Goal: Transaction & Acquisition: Purchase product/service

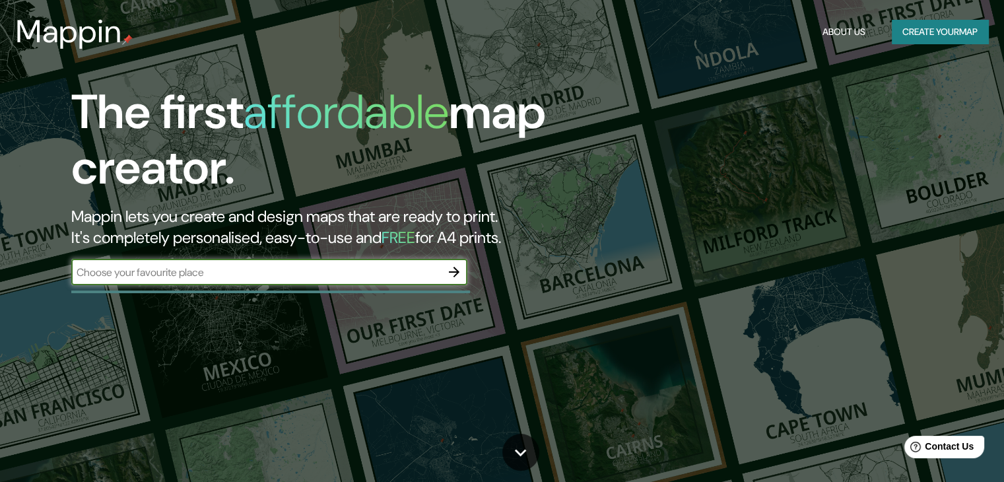
click at [351, 278] on input "text" at bounding box center [256, 272] width 370 height 15
type input "casa chata tlalpan"
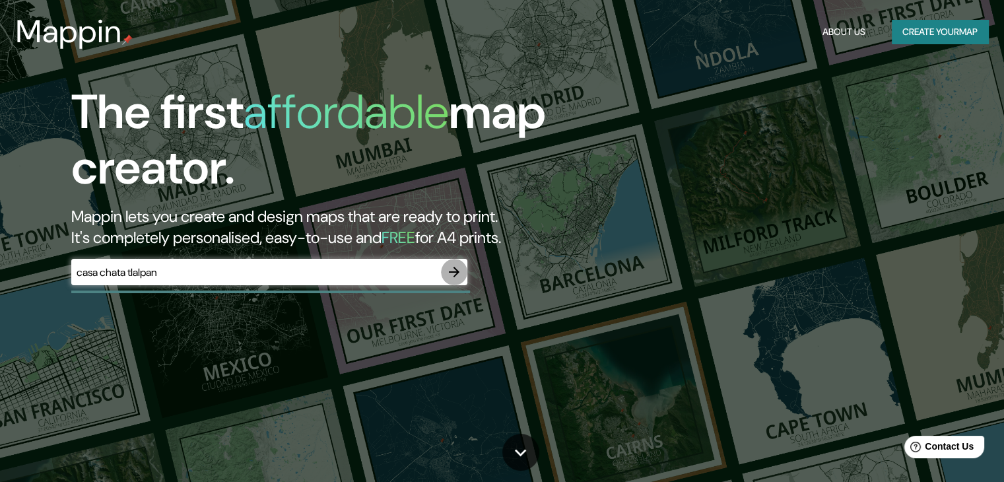
click at [457, 269] on icon "button" at bounding box center [454, 272] width 16 height 16
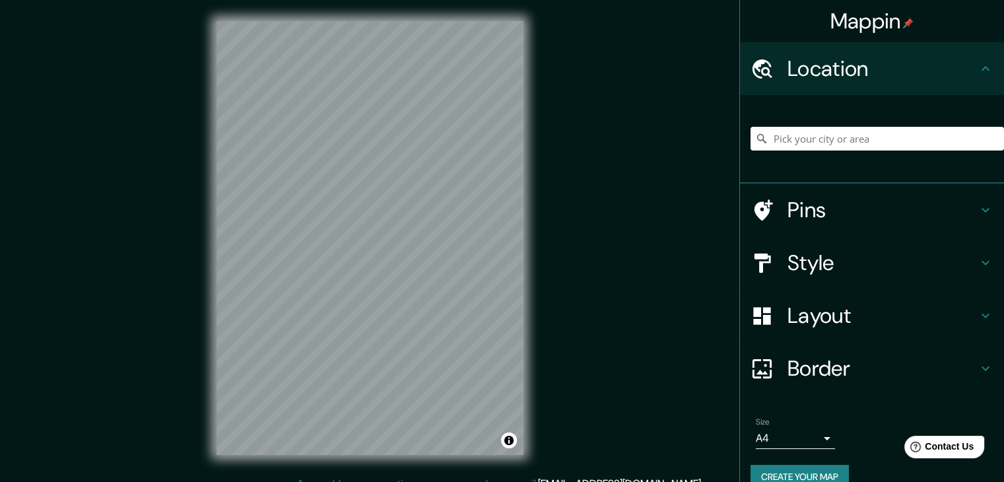
click at [855, 141] on input "Pick your city or area" at bounding box center [877, 139] width 253 height 24
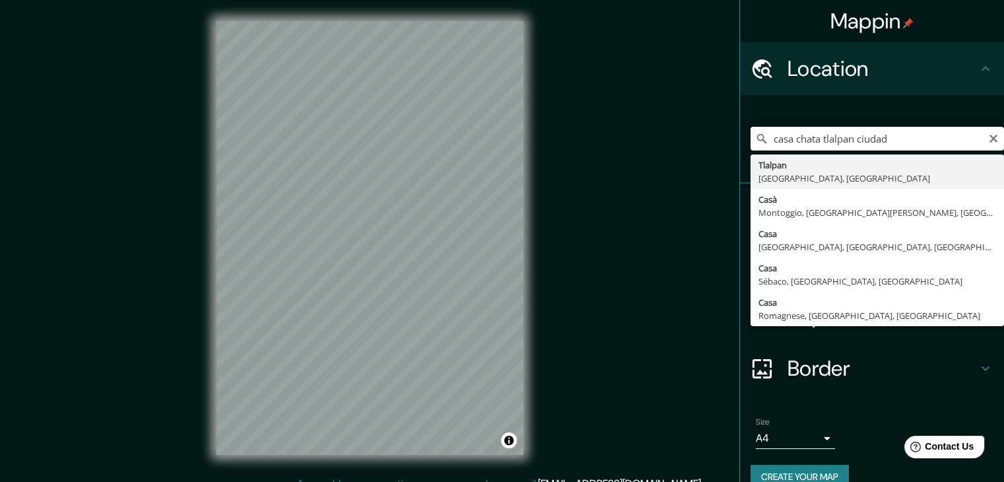
type input "casa chata tlalpan ciudad"
drag, startPoint x: 942, startPoint y: 143, endPoint x: 713, endPoint y: 165, distance: 230.1
click at [713, 165] on div "Mappin Location [GEOGRAPHIC_DATA] [GEOGRAPHIC_DATA] [GEOGRAPHIC_DATA], [GEOGRAP…" at bounding box center [502, 248] width 1004 height 497
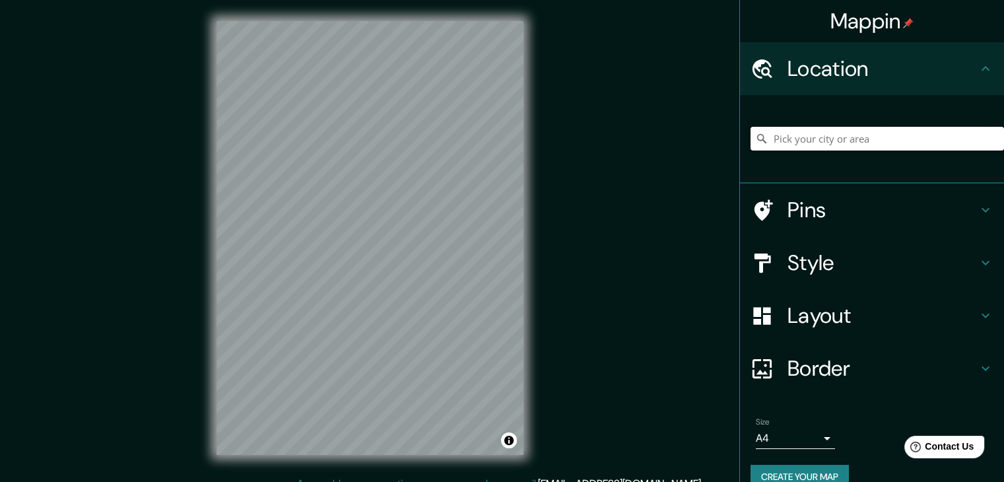
paste input "[PERSON_NAME] s/n, Tlalpan Centro I, [GEOGRAPHIC_DATA], [GEOGRAPHIC_DATA], CDMX"
type input "[PERSON_NAME], [GEOGRAPHIC_DATA], [GEOGRAPHIC_DATA]"
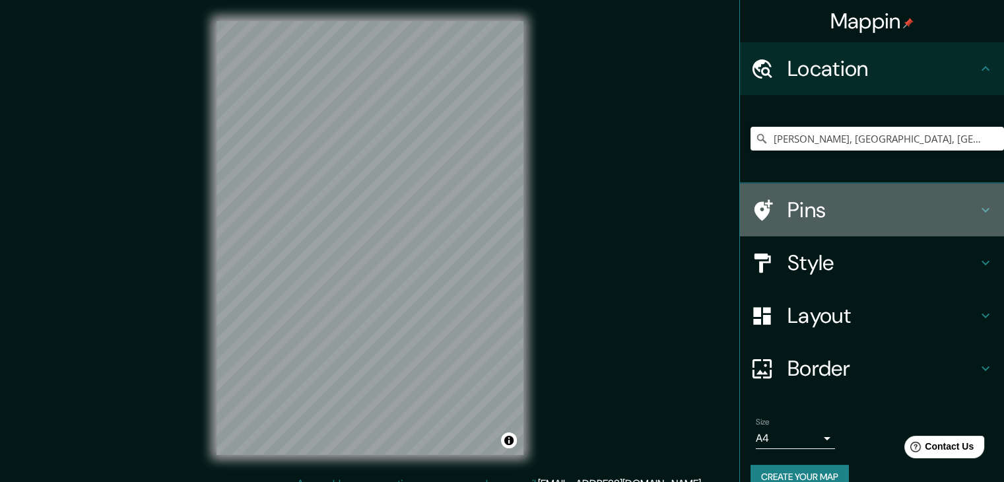
click at [966, 203] on h4 "Pins" at bounding box center [883, 210] width 190 height 26
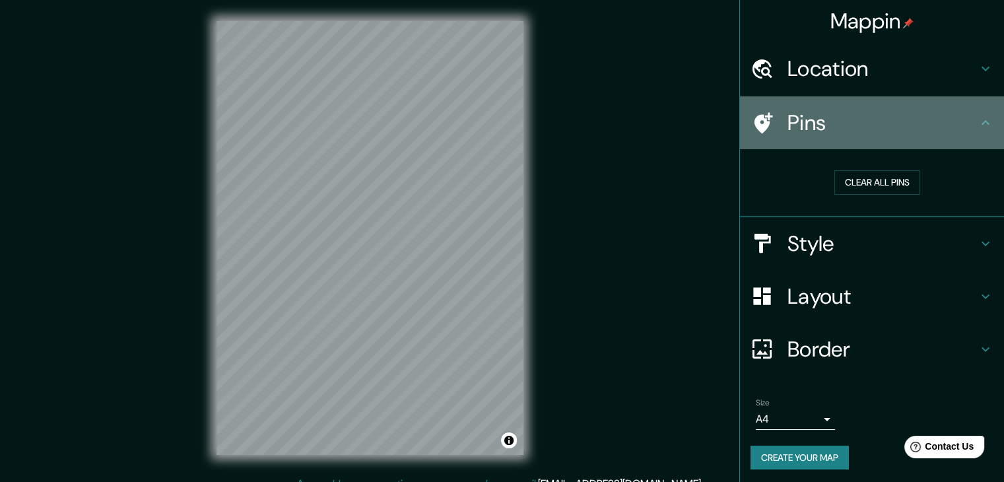
click at [754, 127] on icon at bounding box center [763, 122] width 18 height 21
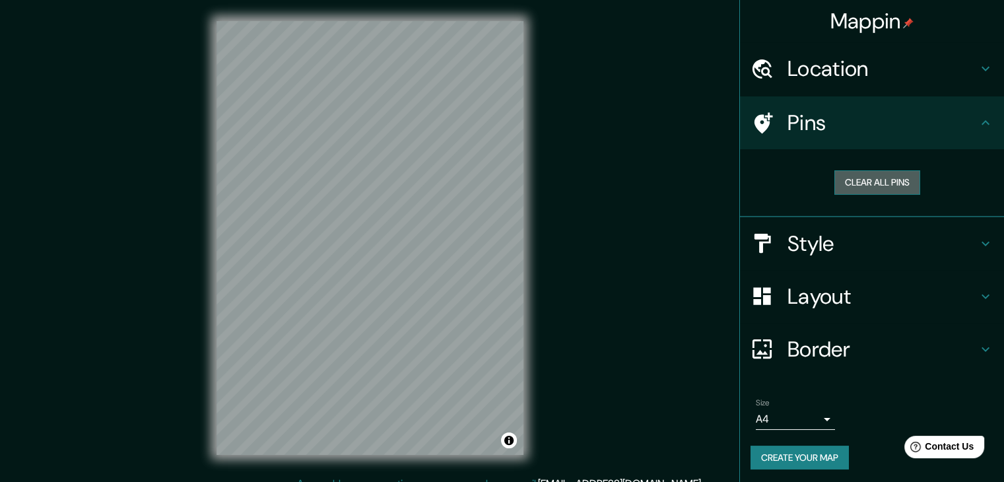
click at [869, 185] on button "Clear all pins" at bounding box center [877, 182] width 86 height 24
click at [875, 75] on h4 "Location" at bounding box center [883, 68] width 190 height 26
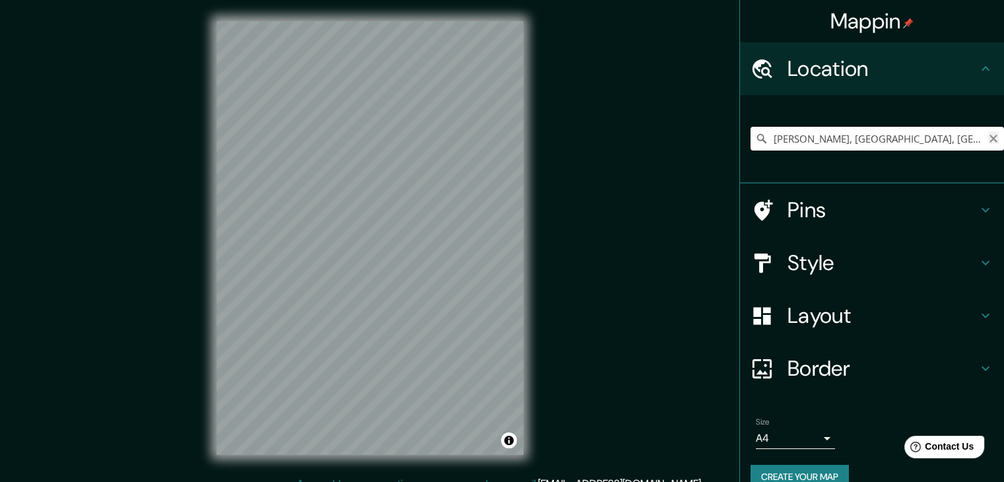
click at [989, 141] on icon "Clear" at bounding box center [993, 139] width 8 height 8
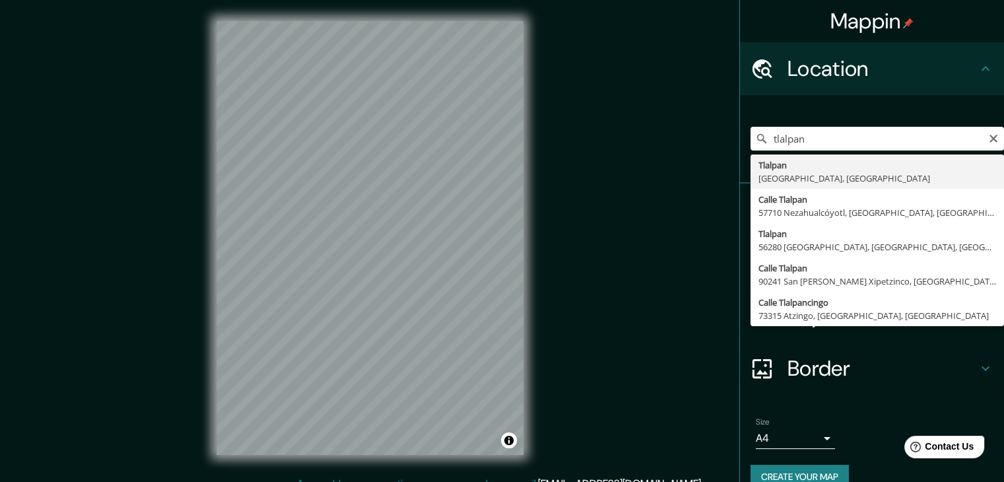
type input "Tlalpan, [GEOGRAPHIC_DATA], [GEOGRAPHIC_DATA]"
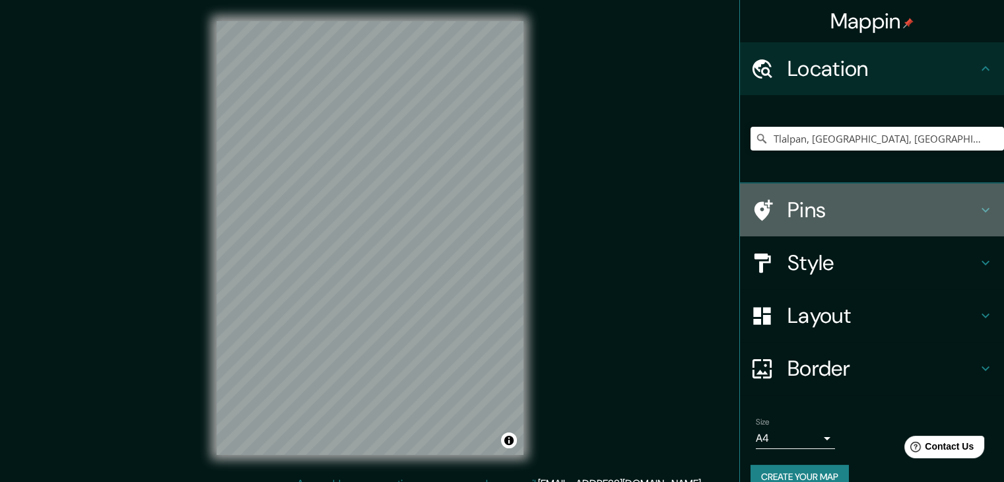
click at [841, 200] on h4 "Pins" at bounding box center [883, 210] width 190 height 26
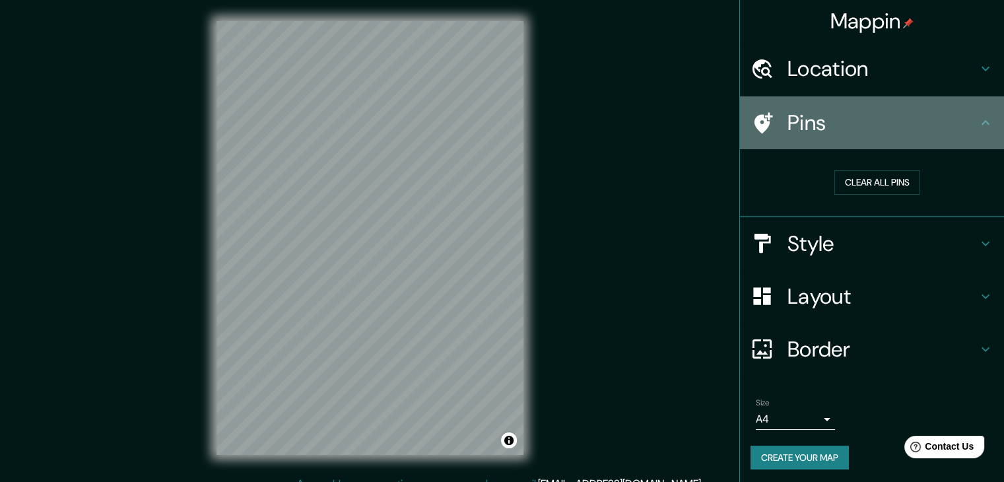
click at [754, 117] on icon at bounding box center [763, 122] width 18 height 21
drag, startPoint x: 750, startPoint y: 117, endPoint x: 976, endPoint y: 127, distance: 226.0
click at [978, 127] on icon at bounding box center [986, 123] width 16 height 16
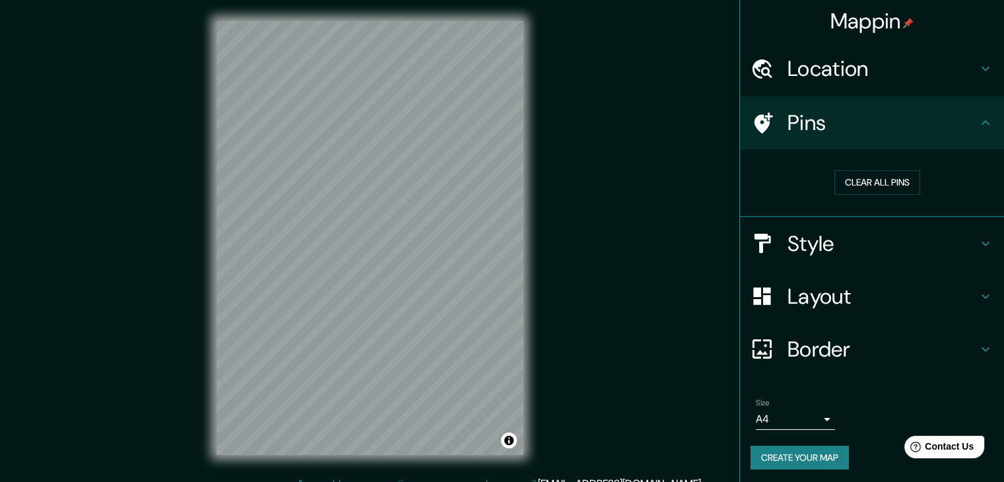
click at [982, 121] on icon at bounding box center [986, 122] width 8 height 5
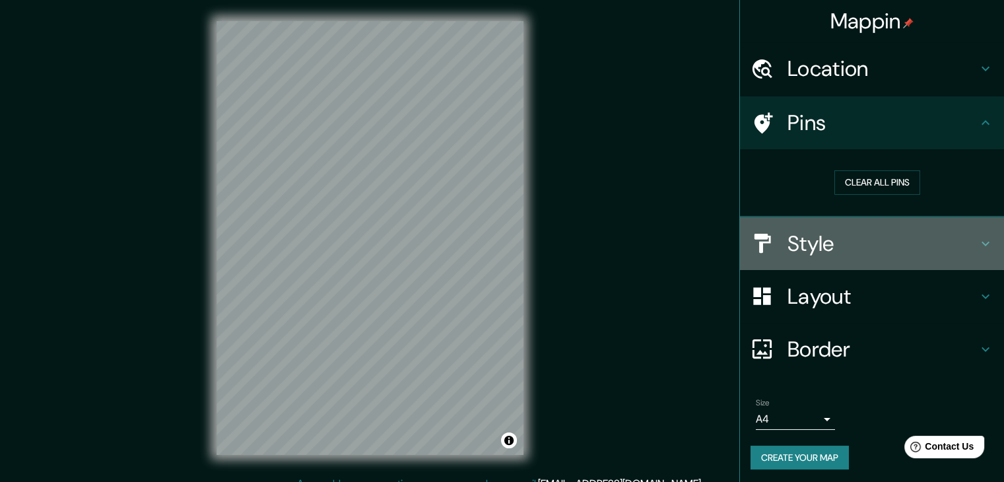
click at [978, 242] on icon at bounding box center [986, 244] width 16 height 16
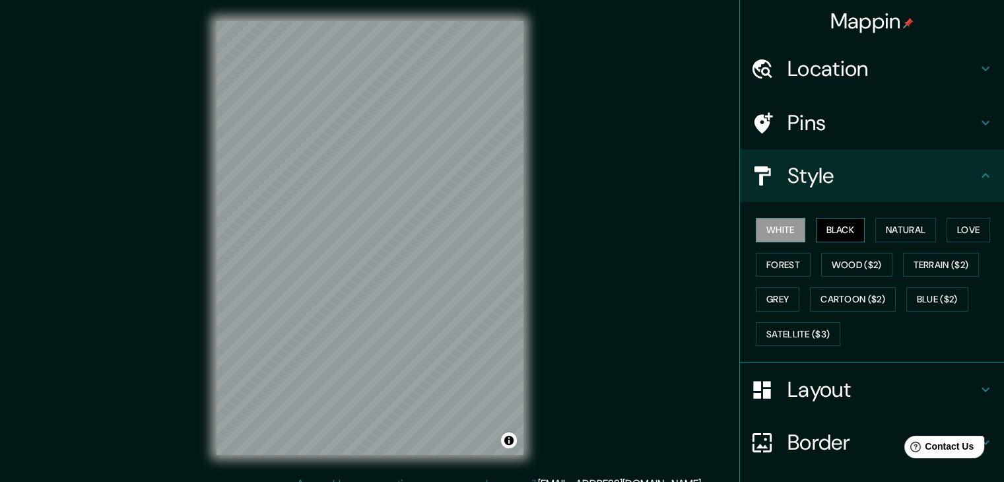
click at [836, 234] on button "Black" at bounding box center [841, 230] width 50 height 24
click at [785, 226] on button "White" at bounding box center [781, 230] width 50 height 24
click at [902, 225] on button "Natural" at bounding box center [905, 230] width 61 height 24
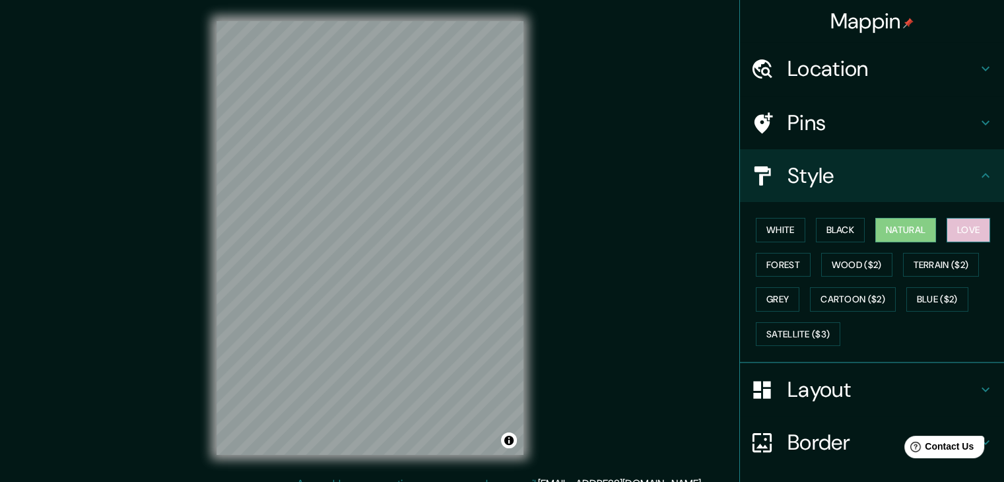
click at [948, 228] on button "Love" at bounding box center [969, 230] width 44 height 24
click at [779, 265] on button "Forest" at bounding box center [783, 265] width 55 height 24
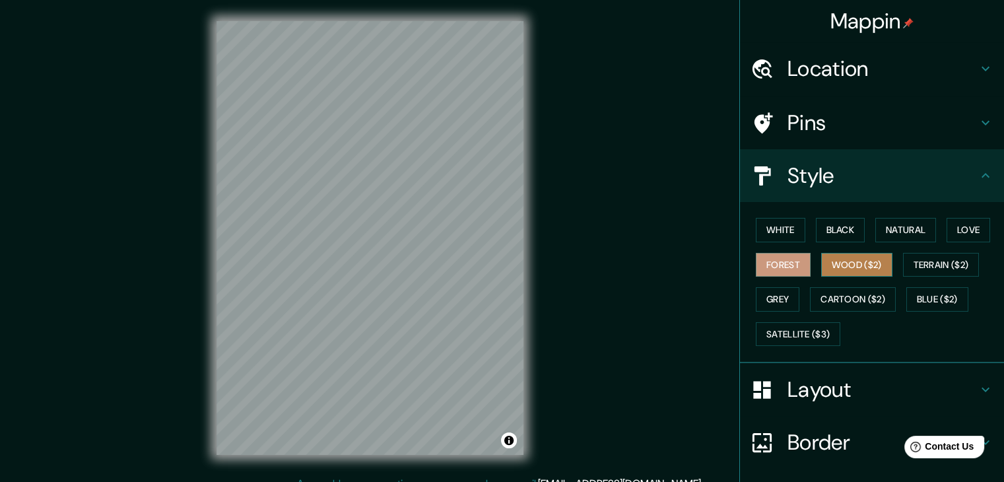
click at [847, 261] on button "Wood ($2)" at bounding box center [856, 265] width 71 height 24
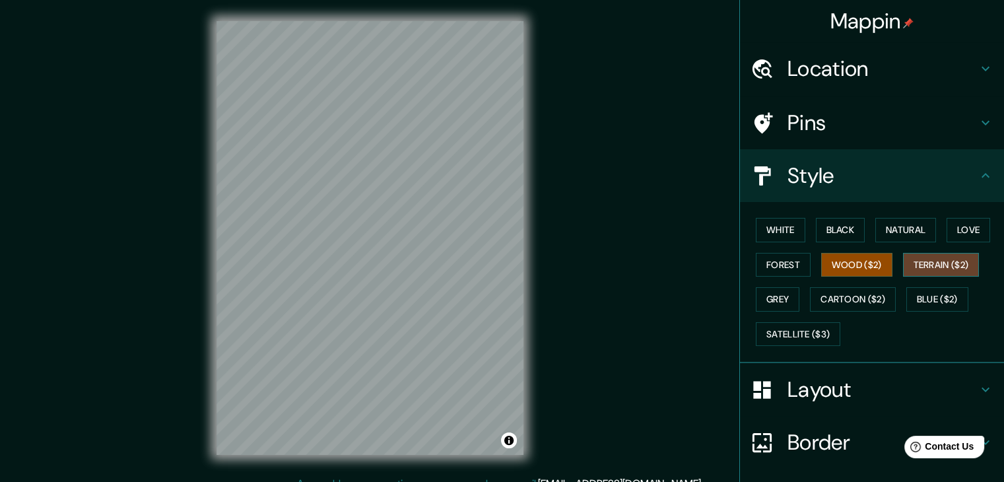
click at [920, 265] on button "Terrain ($2)" at bounding box center [941, 265] width 77 height 24
click at [772, 296] on button "Grey" at bounding box center [778, 299] width 44 height 24
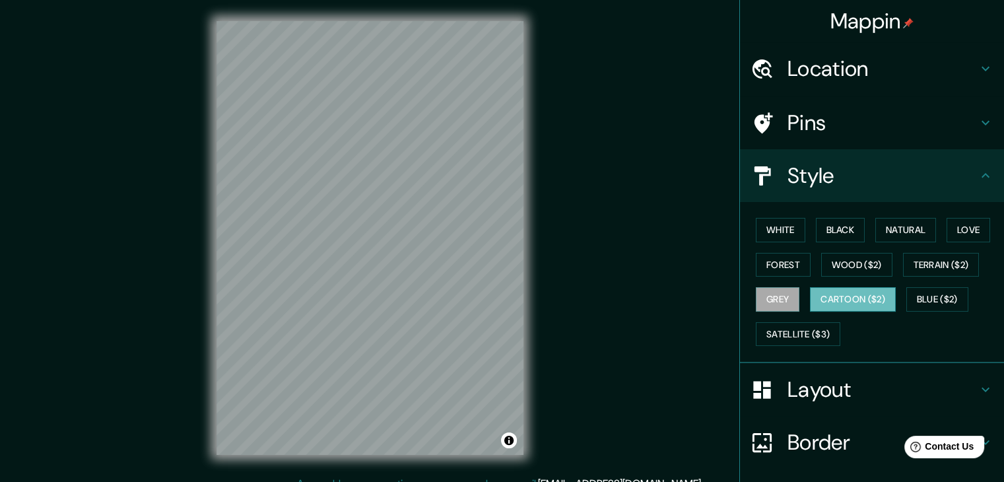
click at [817, 296] on button "Cartoon ($2)" at bounding box center [853, 299] width 86 height 24
click at [917, 298] on button "Blue ($2)" at bounding box center [937, 299] width 62 height 24
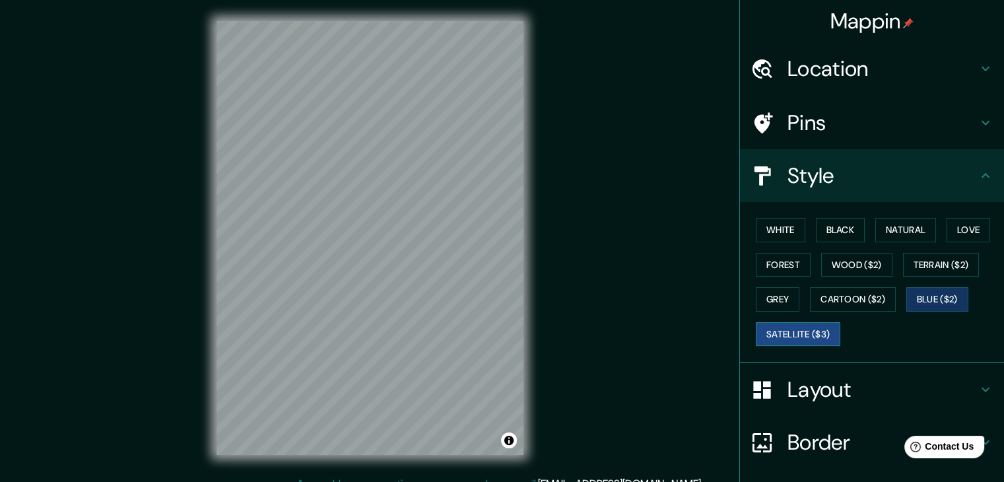
click at [764, 336] on button "Satellite ($3)" at bounding box center [798, 334] width 84 height 24
click at [775, 226] on button "White" at bounding box center [781, 230] width 50 height 24
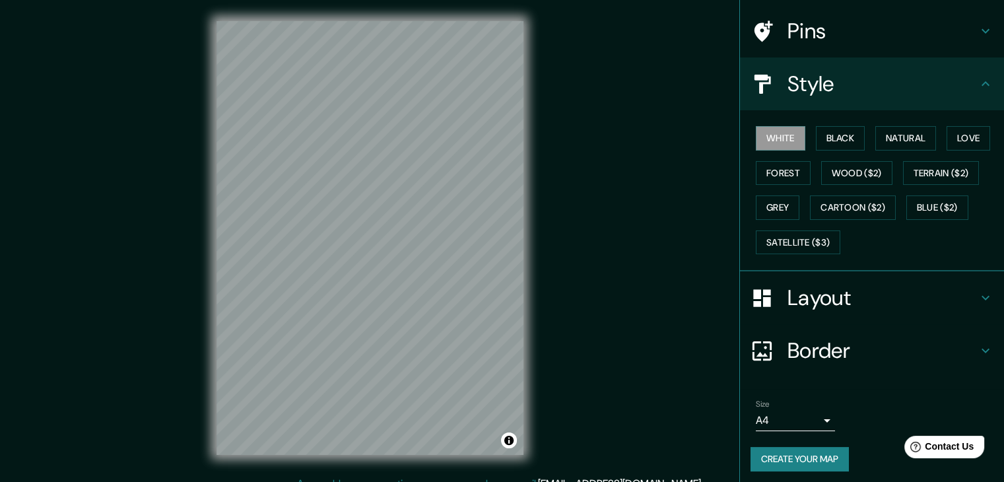
scroll to position [95, 0]
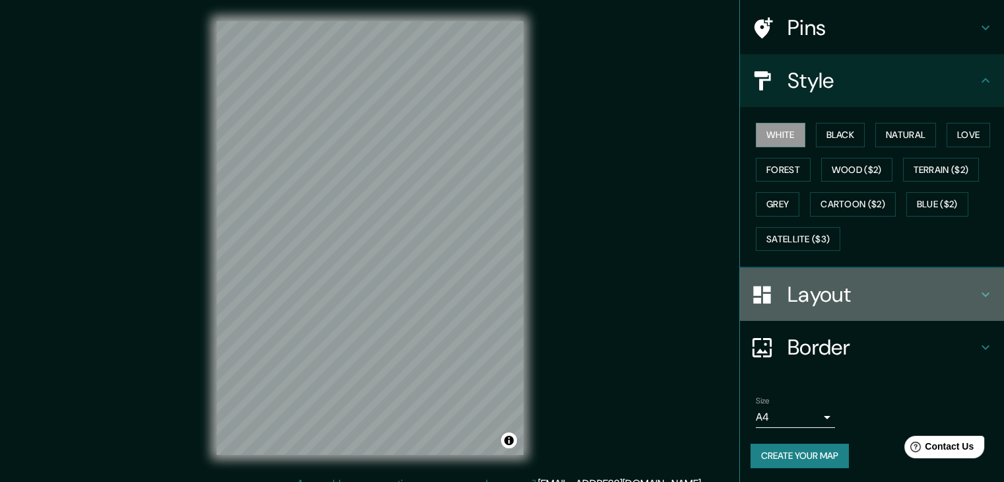
click at [867, 296] on h4 "Layout" at bounding box center [883, 294] width 190 height 26
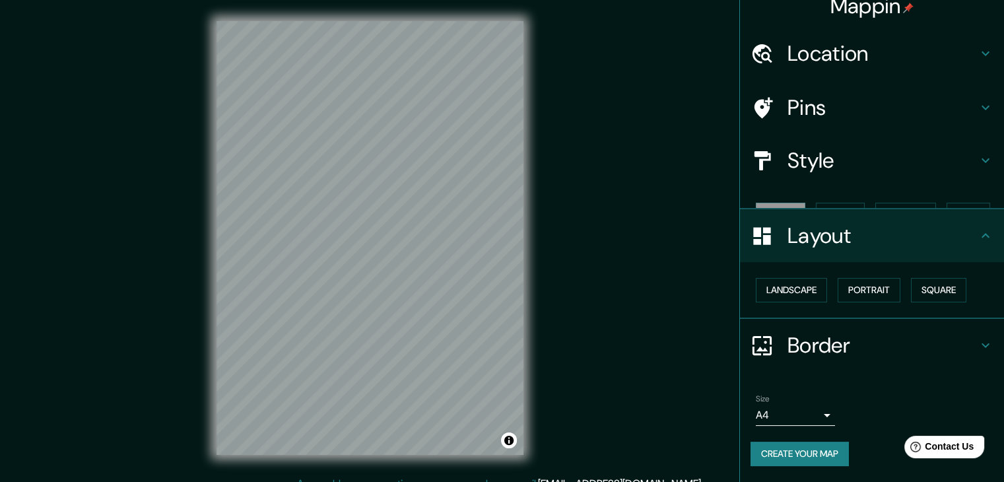
scroll to position [0, 0]
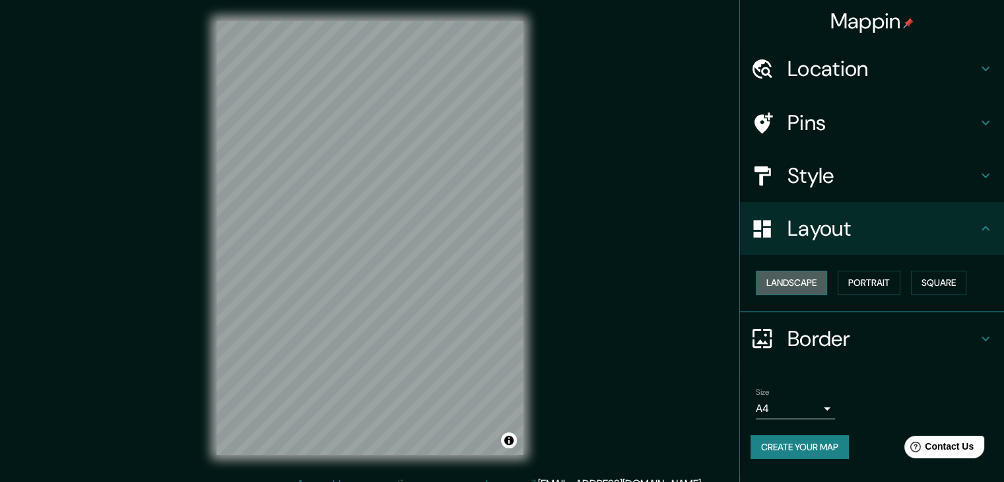
click at [797, 278] on button "Landscape" at bounding box center [791, 283] width 71 height 24
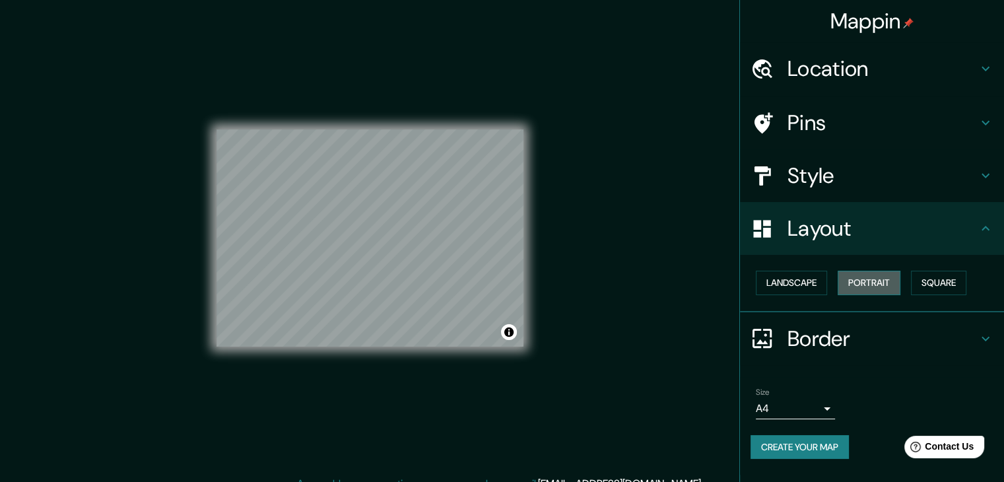
click at [870, 275] on button "Portrait" at bounding box center [869, 283] width 63 height 24
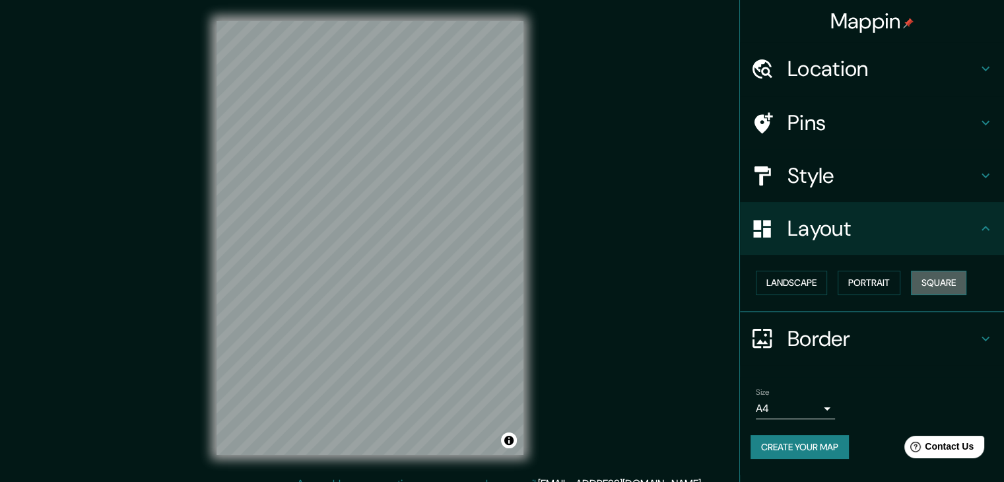
click at [925, 281] on button "Square" at bounding box center [938, 283] width 55 height 24
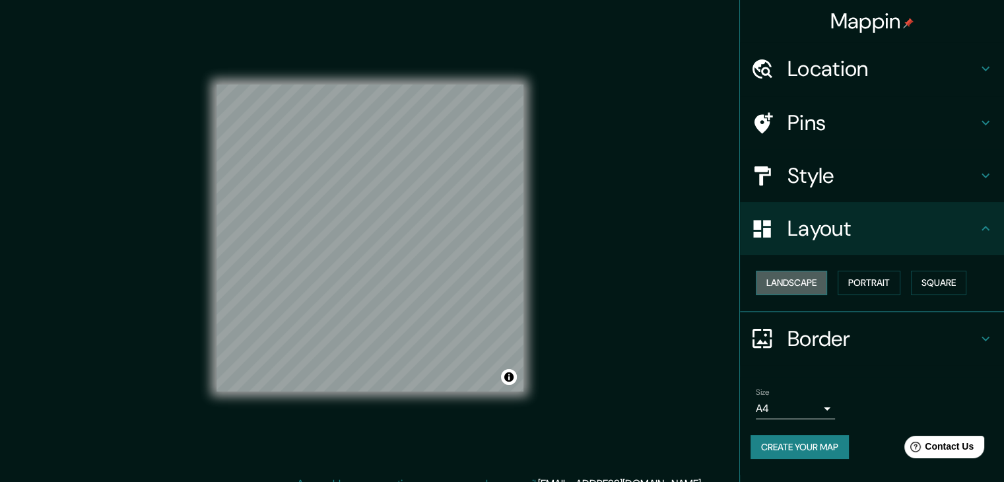
click at [795, 281] on button "Landscape" at bounding box center [791, 283] width 71 height 24
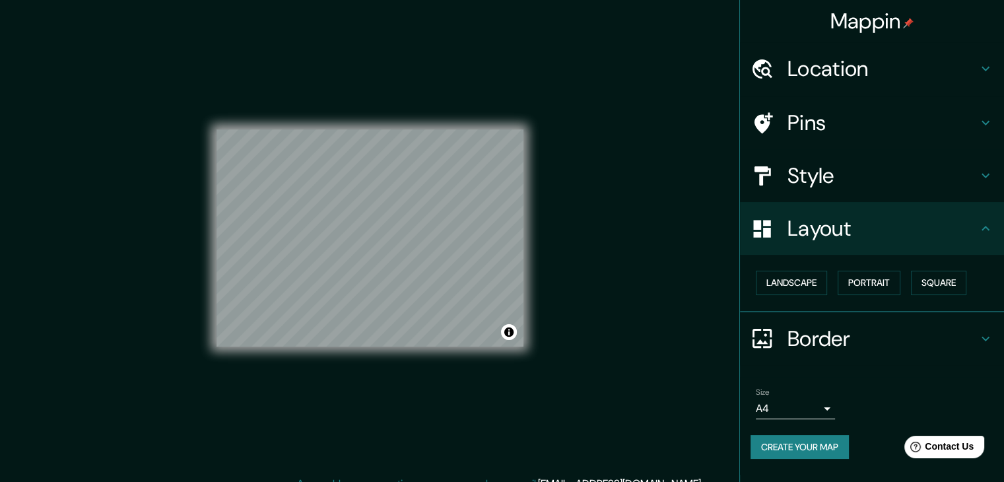
click at [836, 240] on h4 "Layout" at bounding box center [883, 228] width 190 height 26
click at [809, 290] on button "Landscape" at bounding box center [791, 283] width 71 height 24
click at [875, 285] on button "Portrait" at bounding box center [869, 283] width 63 height 24
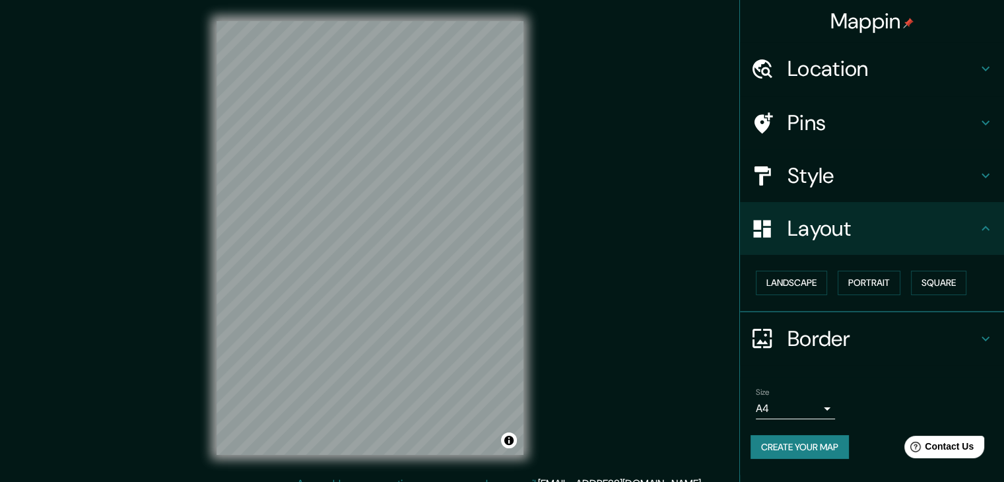
scroll to position [15, 0]
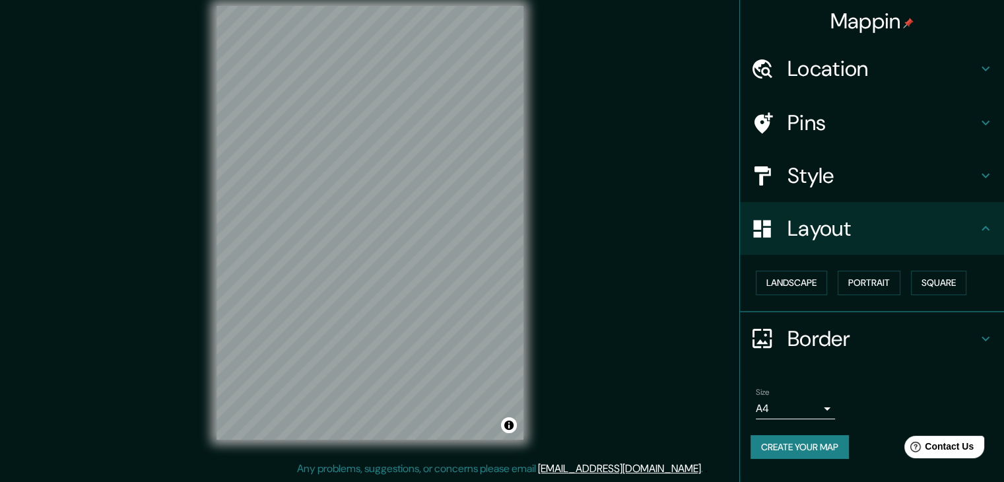
click at [884, 344] on h4 "Border" at bounding box center [883, 338] width 190 height 26
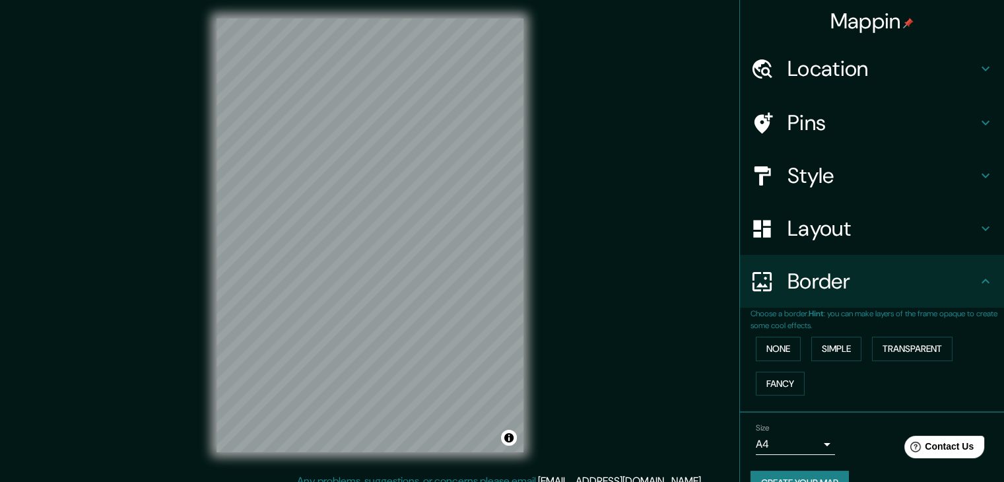
scroll to position [0, 0]
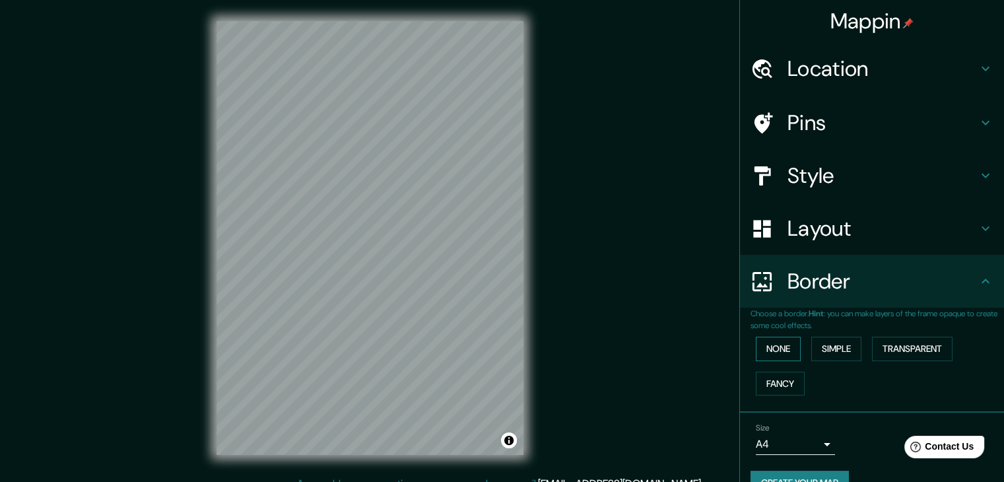
click at [787, 345] on button "None" at bounding box center [778, 349] width 45 height 24
click at [826, 347] on button "Simple" at bounding box center [836, 349] width 50 height 24
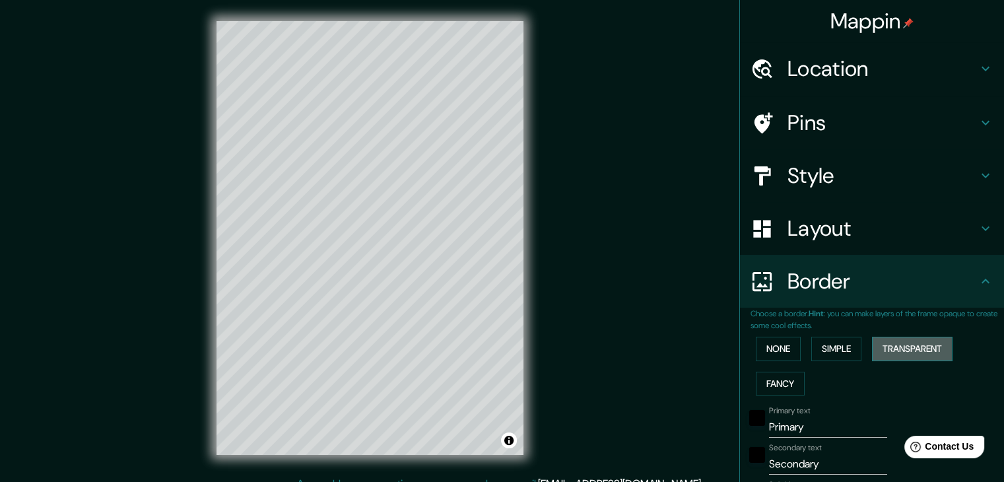
click at [887, 349] on button "Transparent" at bounding box center [912, 349] width 81 height 24
click at [756, 380] on button "Fancy" at bounding box center [780, 384] width 49 height 24
click at [768, 351] on button "None" at bounding box center [778, 349] width 45 height 24
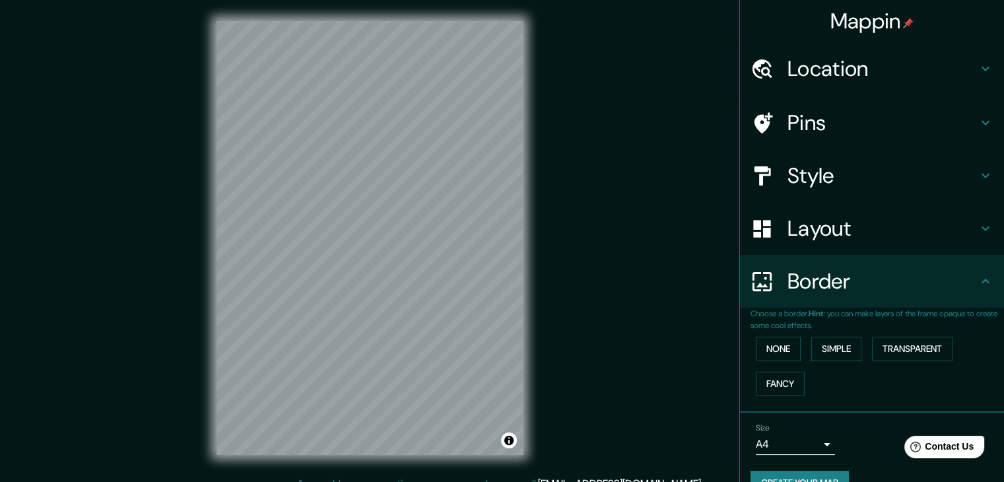
click at [759, 125] on icon at bounding box center [762, 123] width 23 height 23
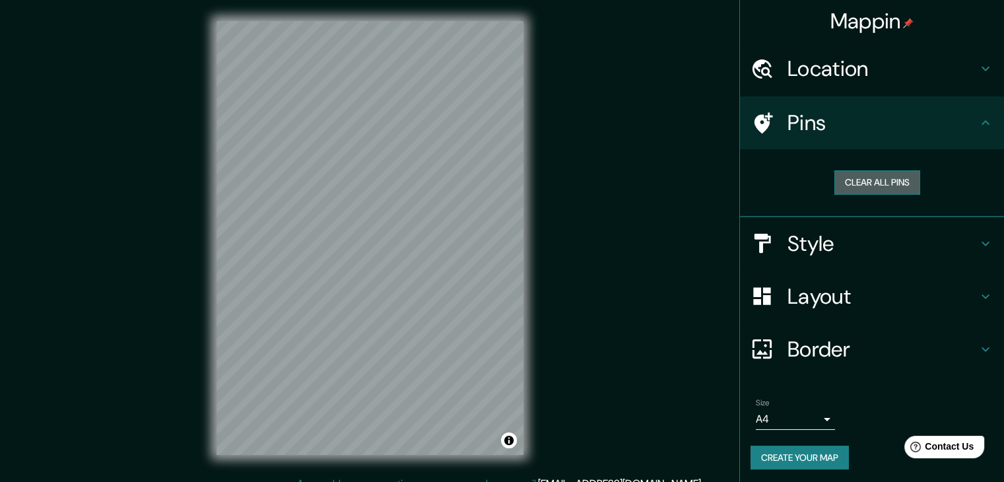
click at [873, 187] on button "Clear all pins" at bounding box center [877, 182] width 86 height 24
click at [916, 79] on h4 "Location" at bounding box center [883, 68] width 190 height 26
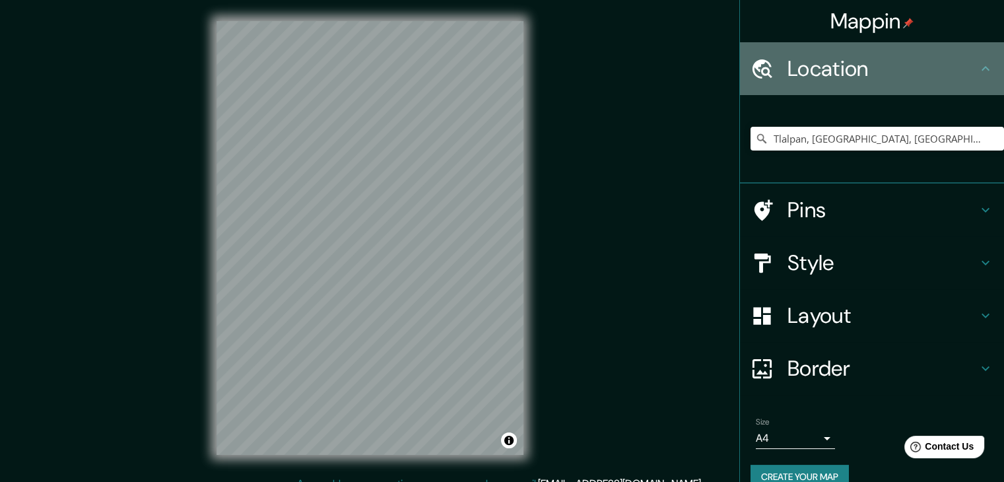
click at [916, 79] on h4 "Location" at bounding box center [883, 68] width 190 height 26
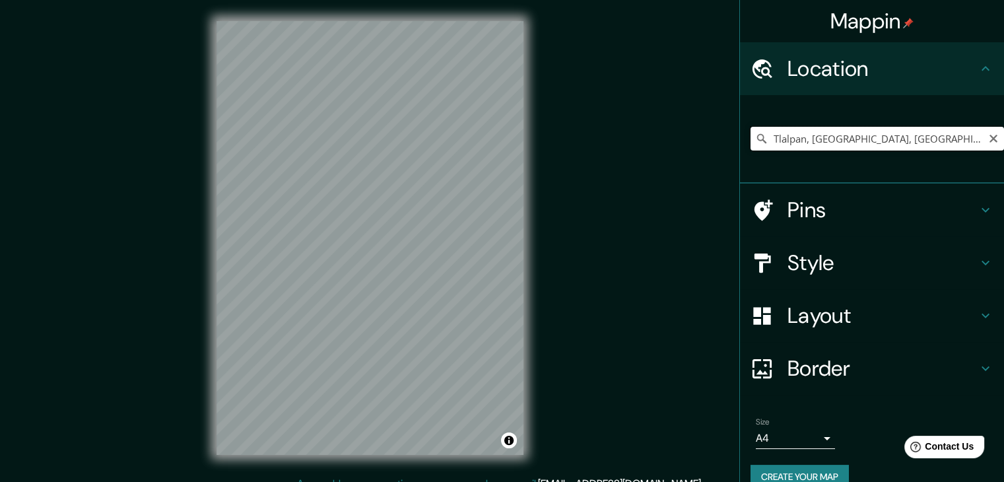
click at [947, 132] on input "Tlalpan, [GEOGRAPHIC_DATA], [GEOGRAPHIC_DATA]" at bounding box center [877, 139] width 253 height 24
click at [988, 137] on icon "Clear" at bounding box center [993, 138] width 11 height 11
click at [875, 138] on input "Pick your city or area" at bounding box center [877, 139] width 253 height 24
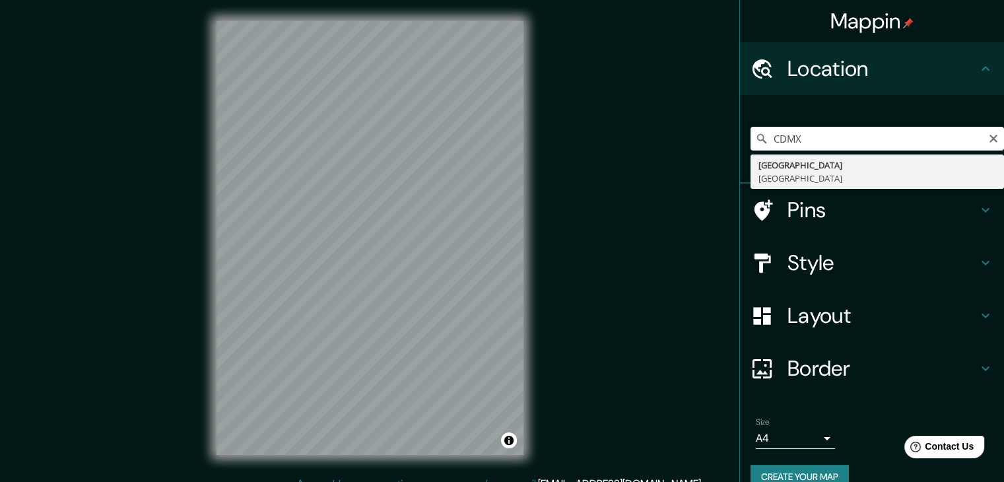
type input "[GEOGRAPHIC_DATA], [GEOGRAPHIC_DATA]"
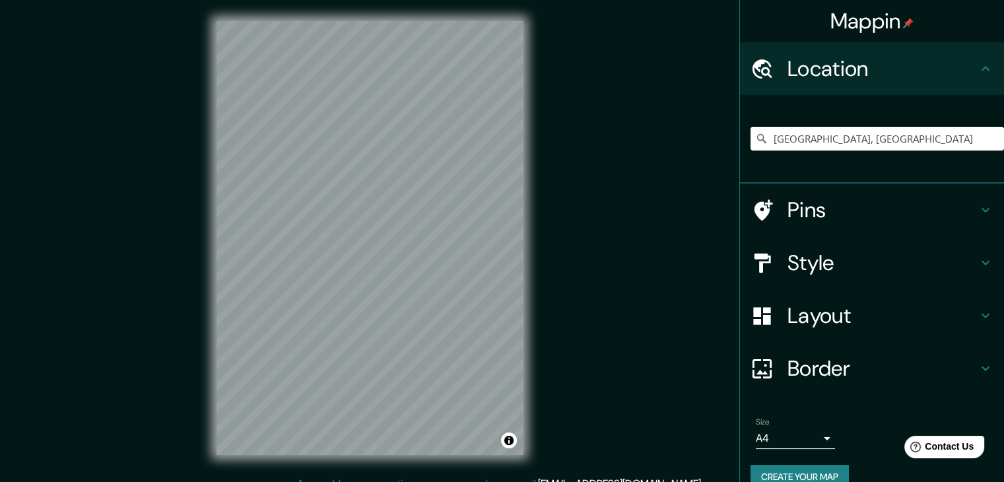
click at [956, 310] on h4 "Layout" at bounding box center [883, 315] width 190 height 26
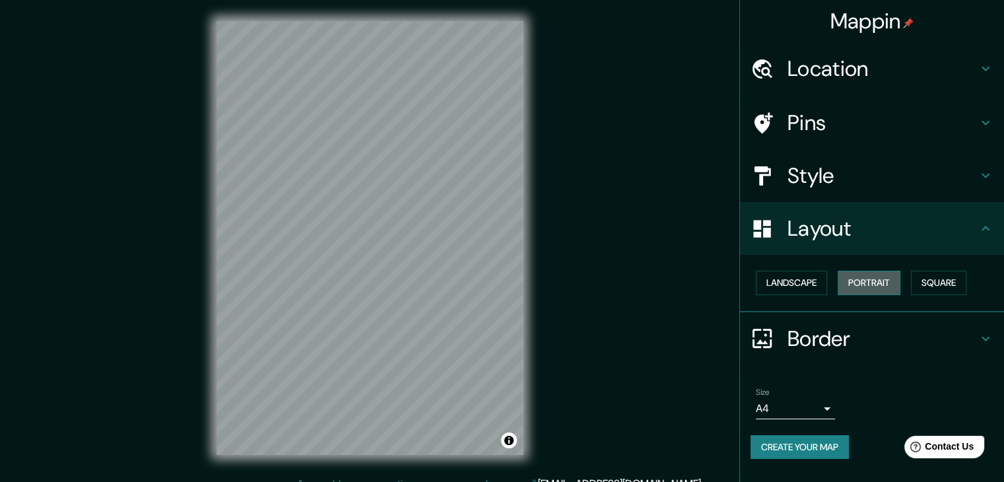
click at [880, 275] on button "Portrait" at bounding box center [869, 283] width 63 height 24
click at [802, 285] on button "Landscape" at bounding box center [791, 283] width 71 height 24
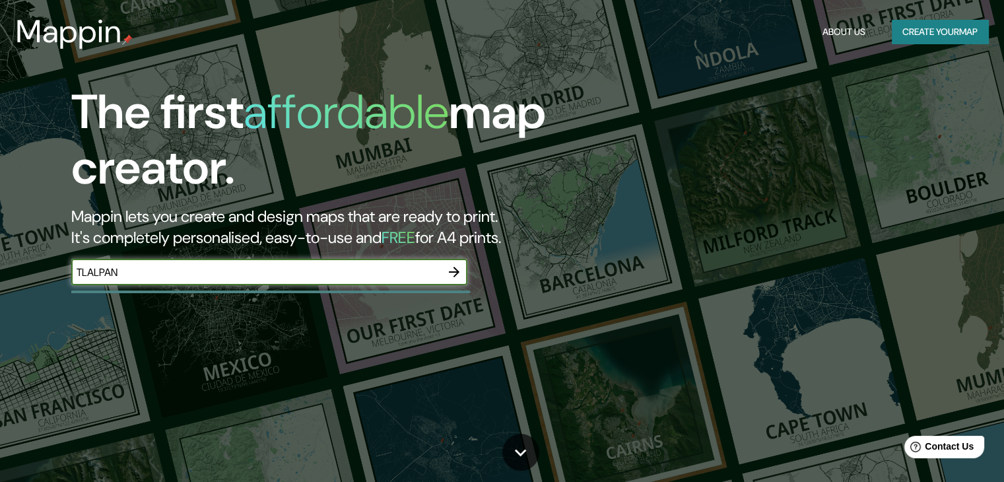
type input "TLALPAN"
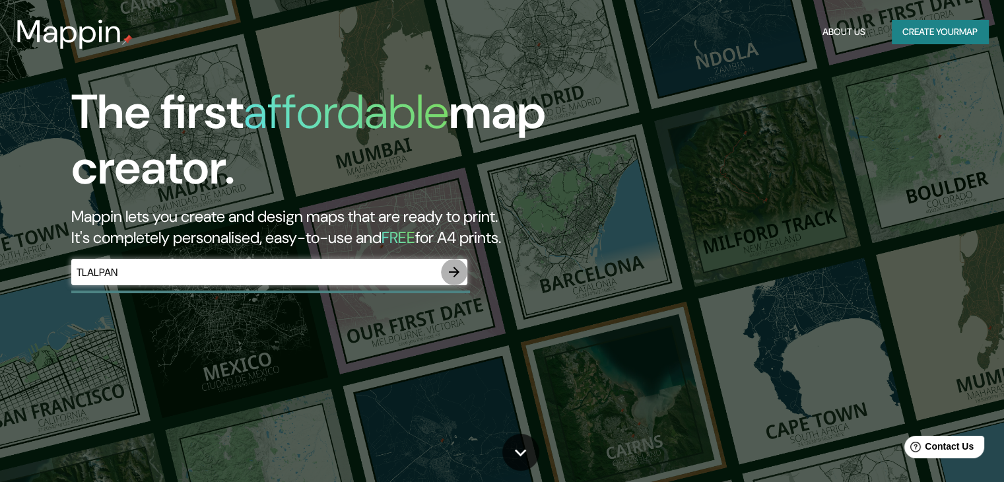
click at [454, 276] on icon "button" at bounding box center [454, 272] width 11 height 11
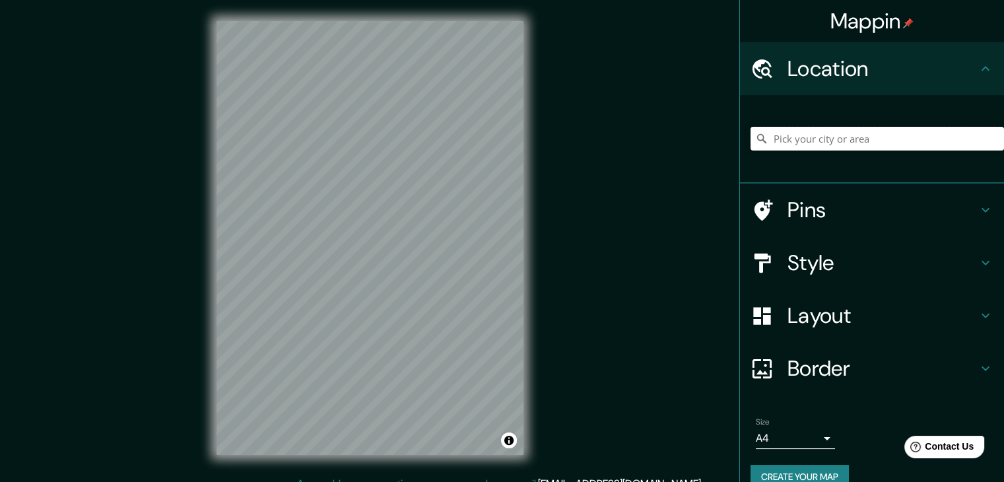
click at [900, 138] on input "Pick your city or area" at bounding box center [877, 139] width 253 height 24
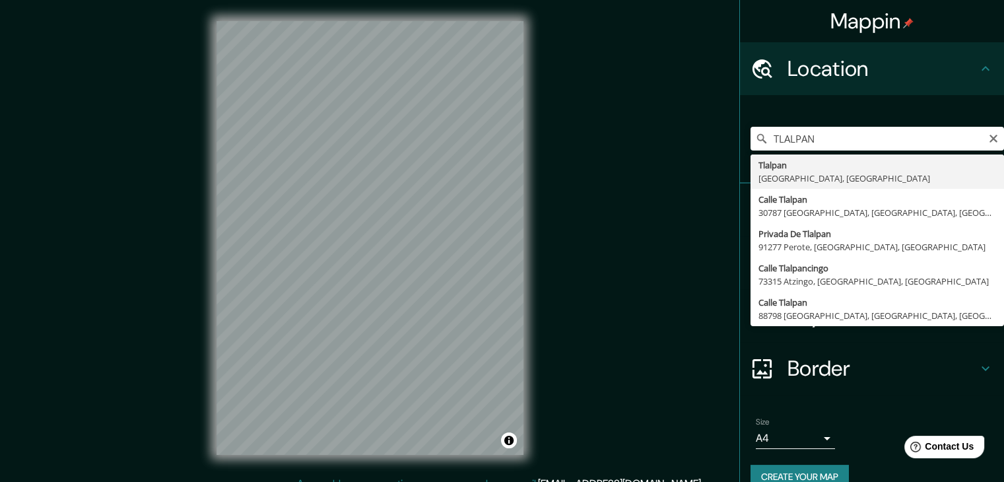
type input "Tlalpan, [GEOGRAPHIC_DATA], [GEOGRAPHIC_DATA]"
